Goal: Task Accomplishment & Management: Use online tool/utility

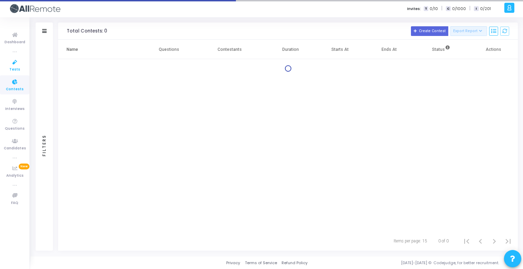
click at [15, 60] on icon at bounding box center [15, 62] width 15 height 9
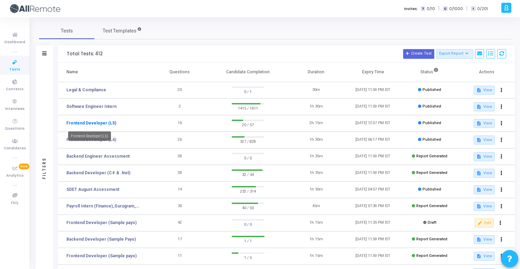
click at [108, 123] on link "Frontend Developer (L5)" at bounding box center [91, 123] width 50 height 6
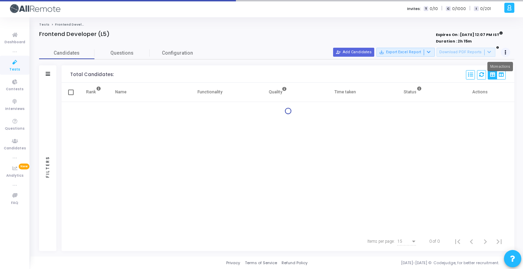
click at [506, 52] on icon at bounding box center [506, 52] width 2 height 3
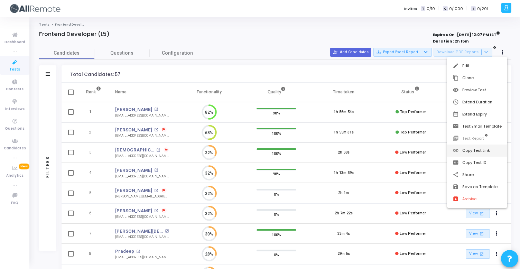
click at [481, 152] on button "link Copy Test Link" at bounding box center [477, 151] width 60 height 12
